Goal: Information Seeking & Learning: Learn about a topic

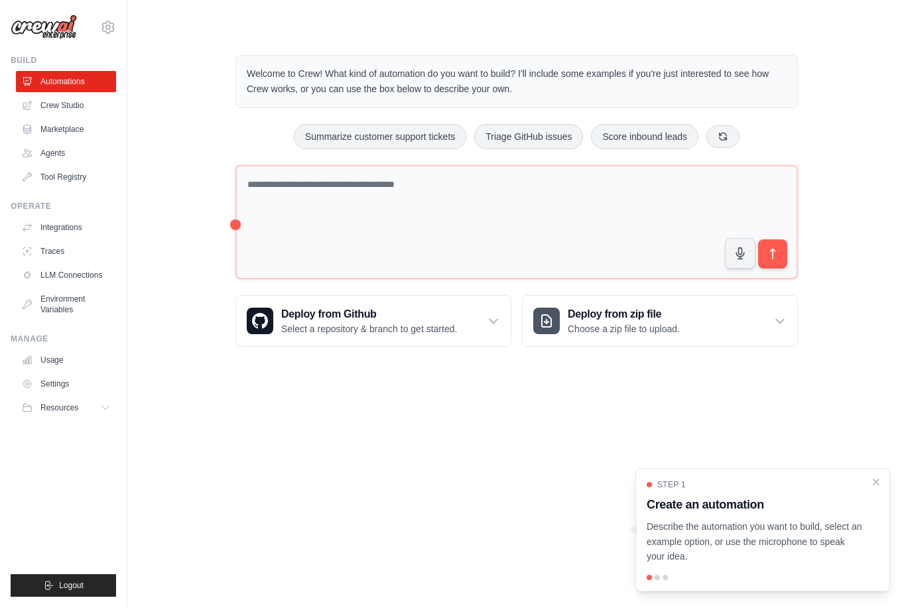
scroll to position [42, 0]
click at [879, 483] on icon "Close walkthrough" at bounding box center [876, 482] width 12 height 12
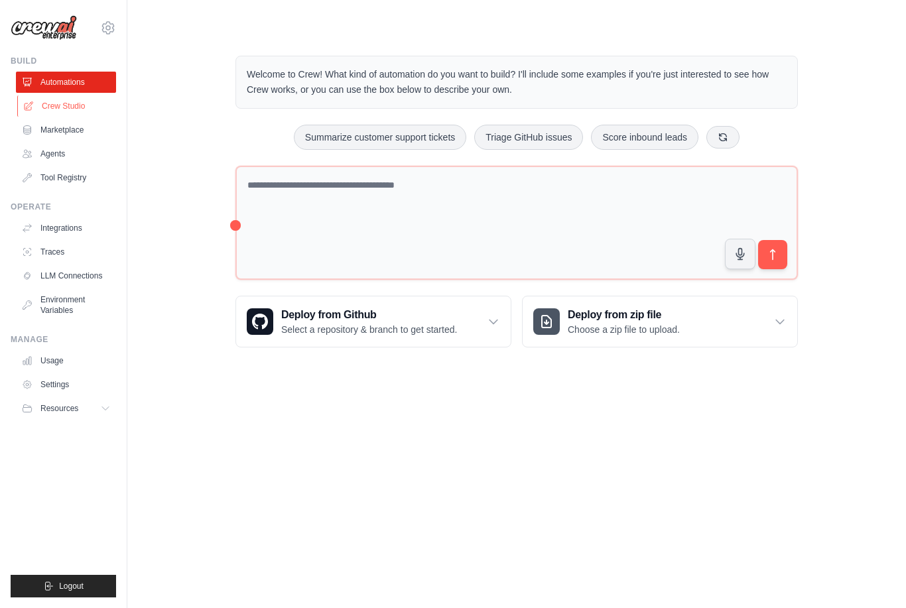
click at [64, 109] on link "Crew Studio" at bounding box center [67, 105] width 100 height 21
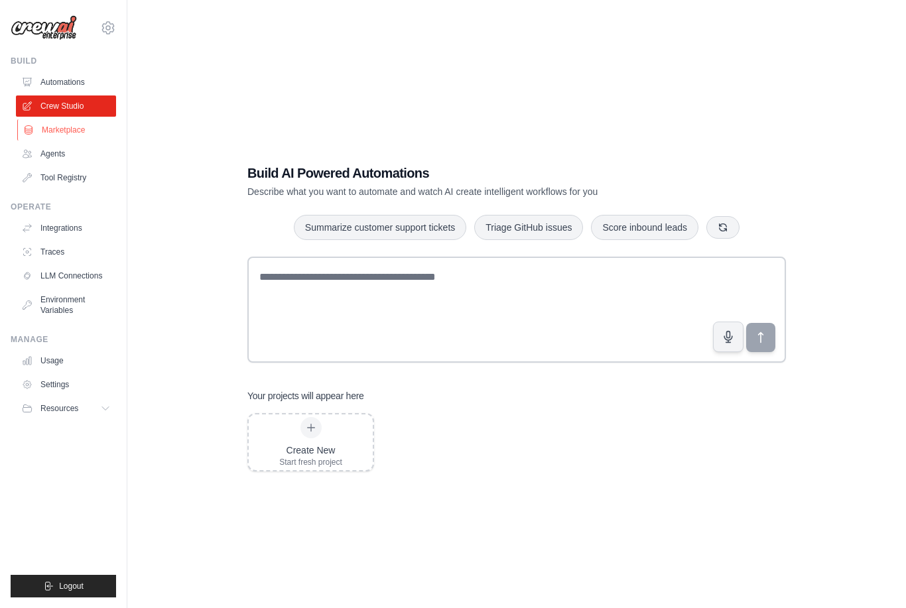
click at [62, 134] on link "Marketplace" at bounding box center [67, 129] width 100 height 21
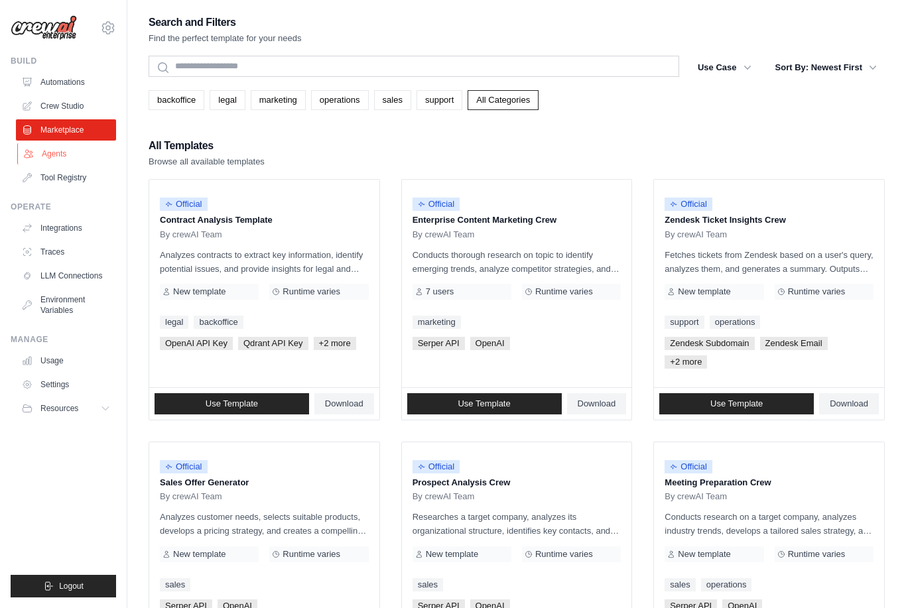
click at [50, 154] on link "Agents" at bounding box center [67, 153] width 100 height 21
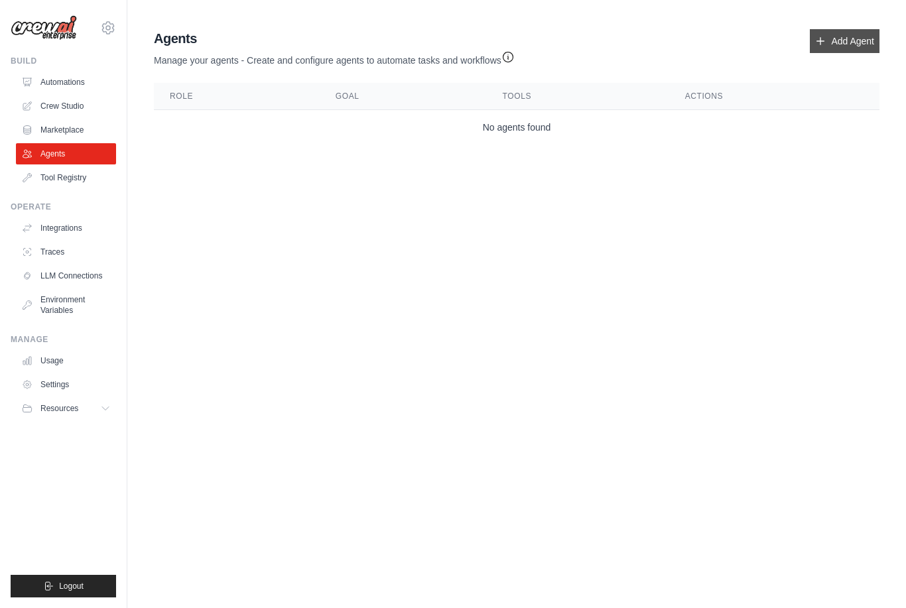
click at [846, 36] on link "Add Agent" at bounding box center [844, 41] width 70 height 24
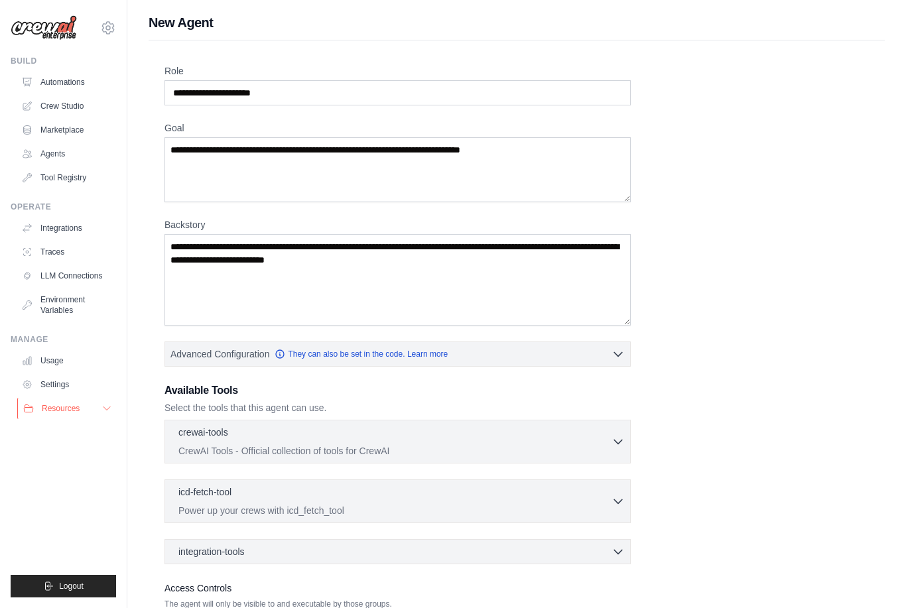
click at [58, 408] on span "Resources" at bounding box center [61, 408] width 38 height 11
click at [55, 449] on span "GitHub" at bounding box center [59, 452] width 25 height 11
click at [70, 497] on span "Video Tutorials" at bounding box center [73, 494] width 52 height 11
